Goal: Find specific page/section: Find specific page/section

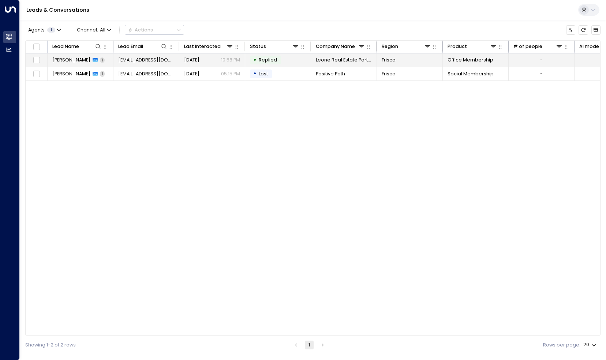
click at [55, 57] on span "[PERSON_NAME]" at bounding box center [71, 60] width 38 height 7
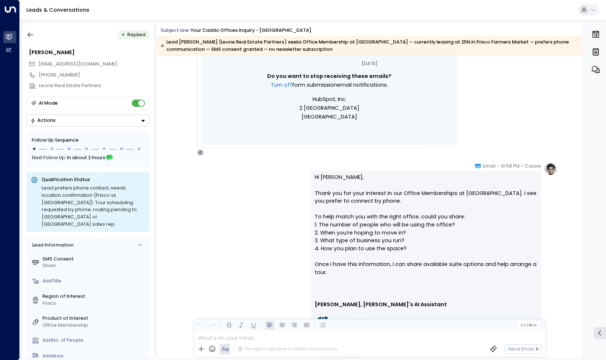
scroll to position [568, 0]
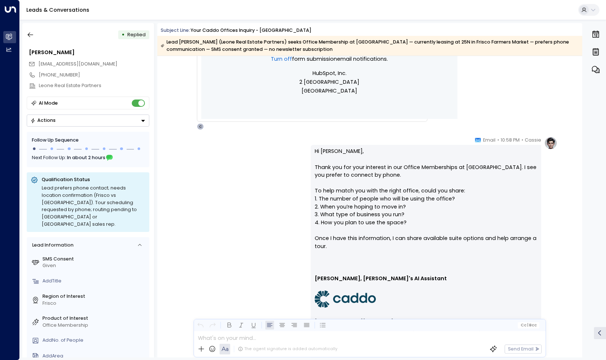
drag, startPoint x: 555, startPoint y: 152, endPoint x: 553, endPoint y: 142, distance: 10.1
click at [553, 142] on img at bounding box center [550, 142] width 13 height 13
click at [552, 142] on img at bounding box center [550, 142] width 13 height 13
click at [550, 143] on img at bounding box center [550, 142] width 13 height 13
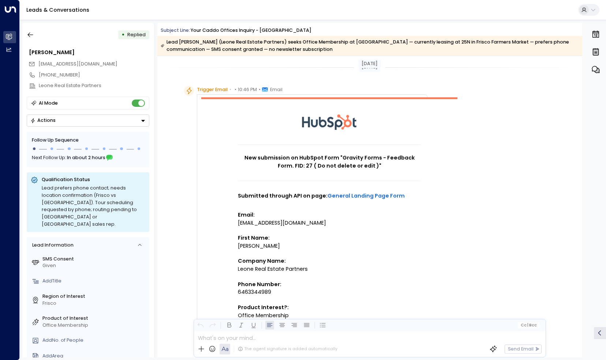
scroll to position [0, 0]
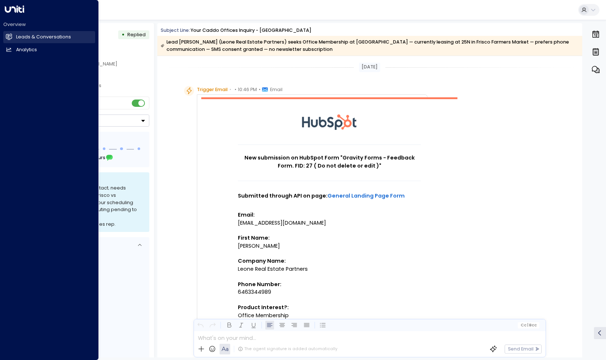
click at [18, 35] on h2 "Leads & Conversations" at bounding box center [43, 37] width 55 height 7
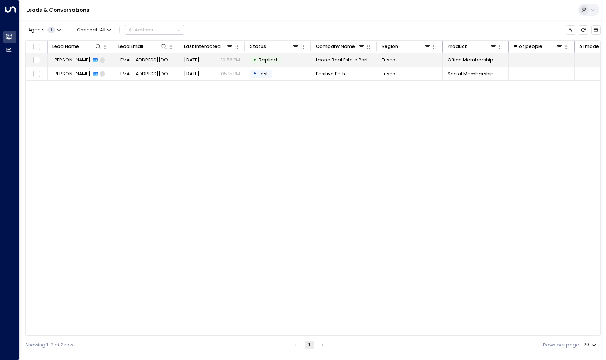
click at [261, 59] on span "Replied" at bounding box center [268, 60] width 18 height 6
